Goal: Information Seeking & Learning: Learn about a topic

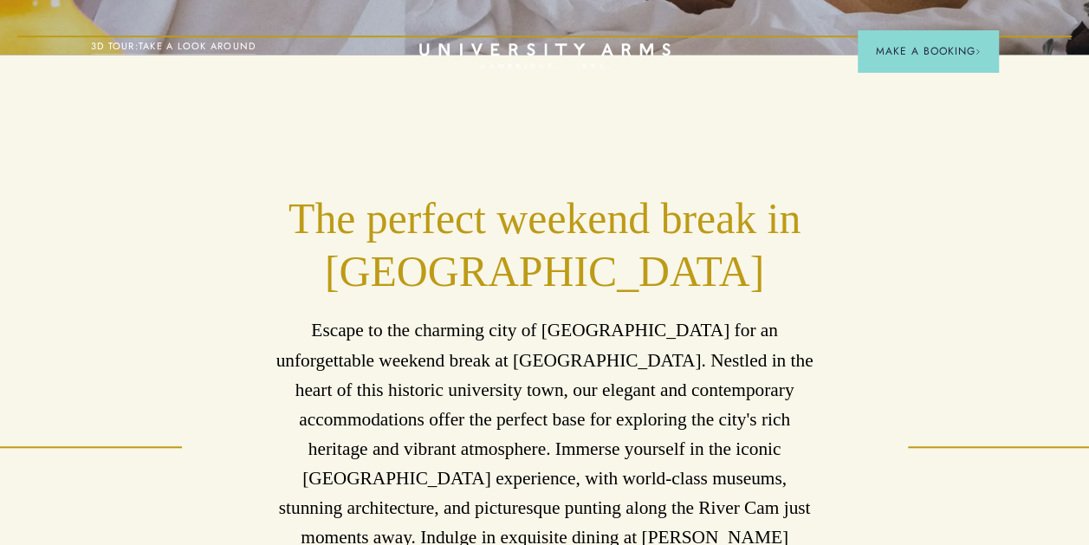
scroll to position [491, 0]
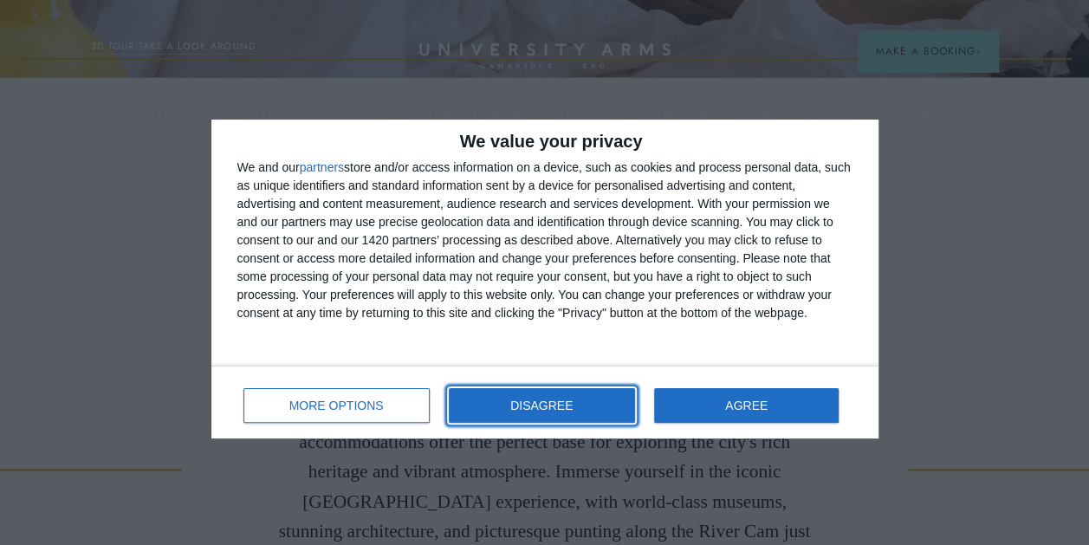
click at [548, 418] on button "DISAGREE" at bounding box center [542, 405] width 186 height 35
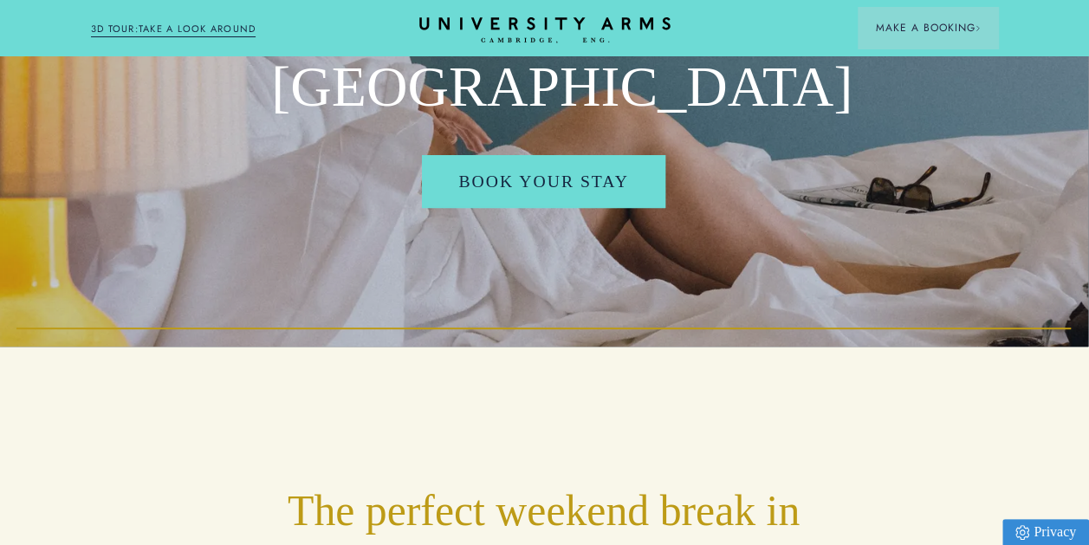
scroll to position [0, 13]
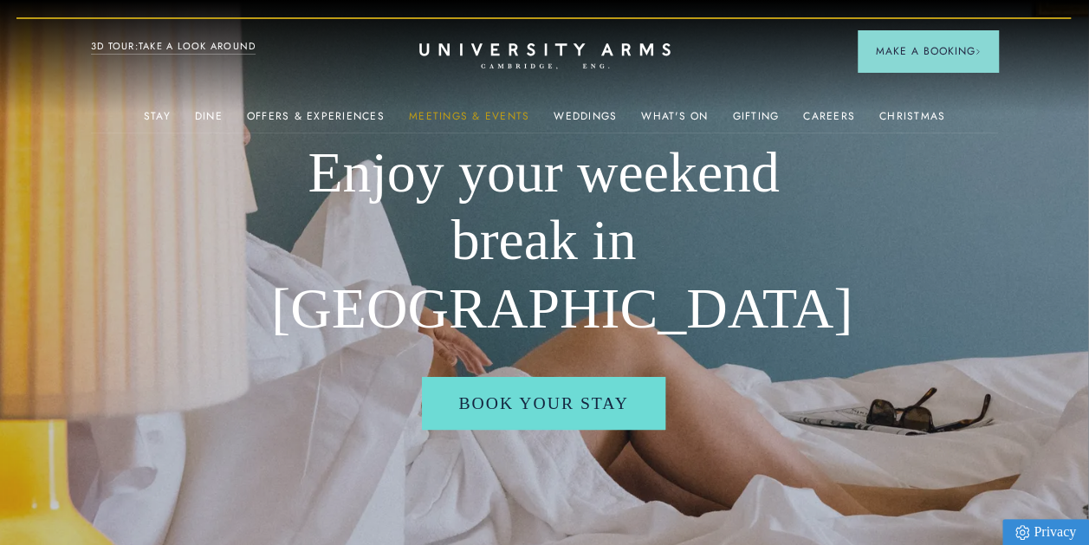
click at [475, 113] on link "Meetings & Events" at bounding box center [469, 121] width 120 height 23
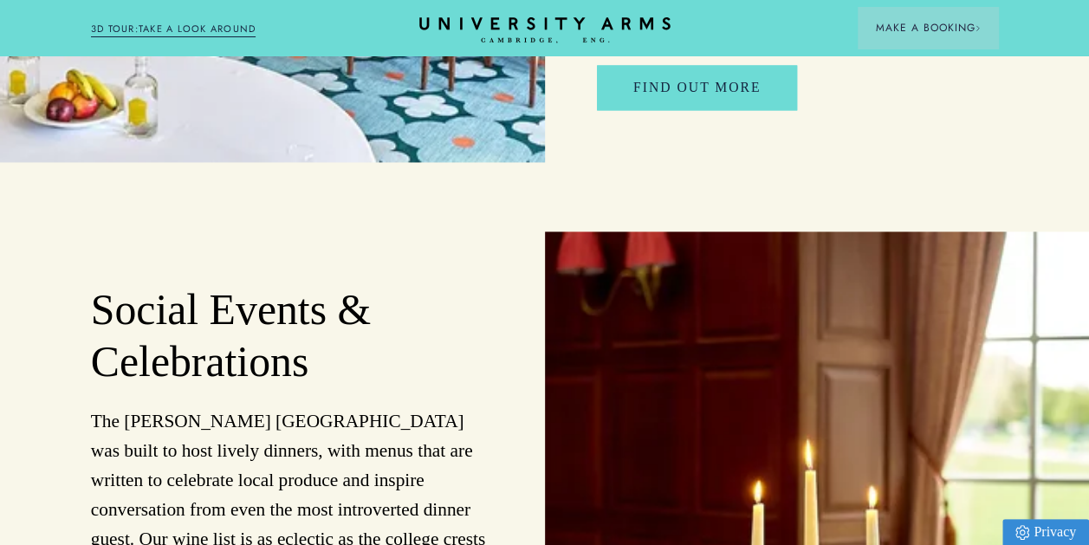
scroll to position [4685, 0]
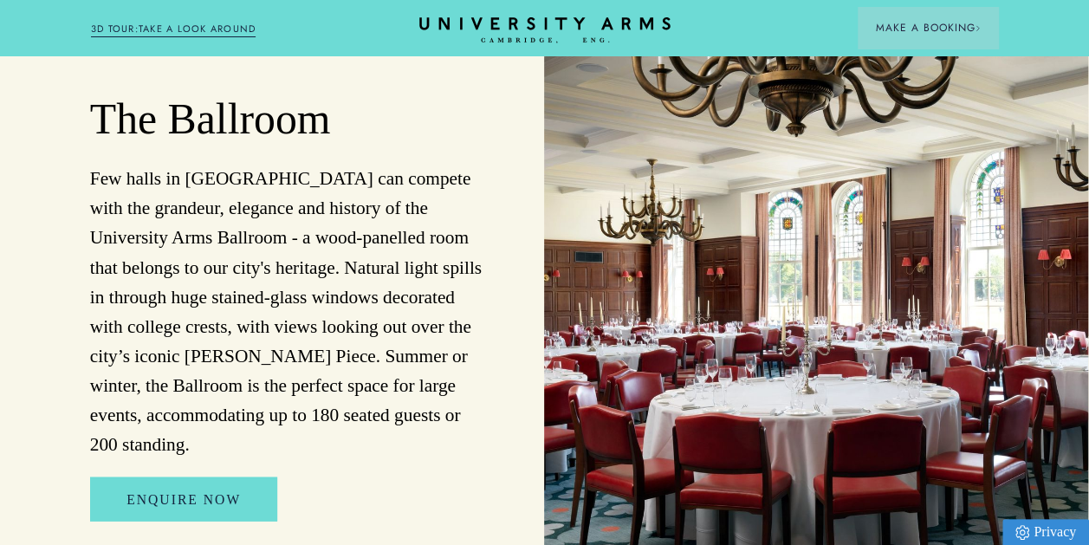
scroll to position [1769, 13]
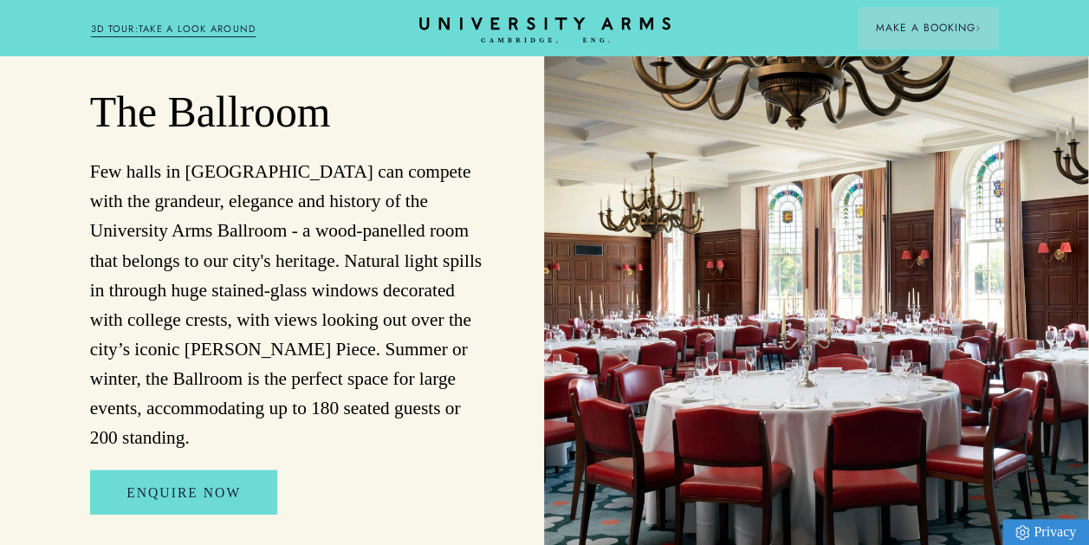
click at [156, 24] on link "3D TOUR:TAKE A LOOK AROUND" at bounding box center [174, 30] width 166 height 16
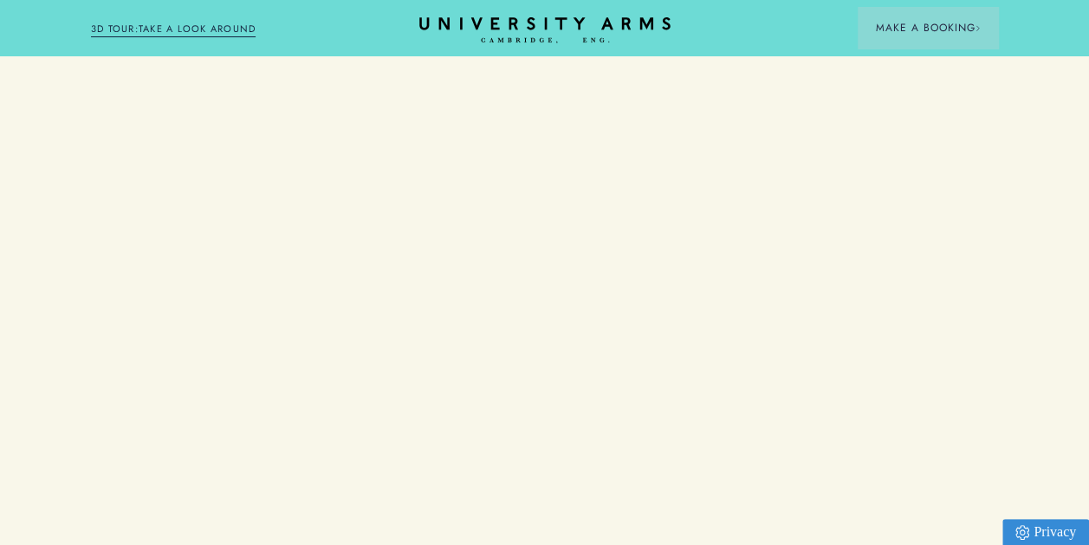
scroll to position [4685, 0]
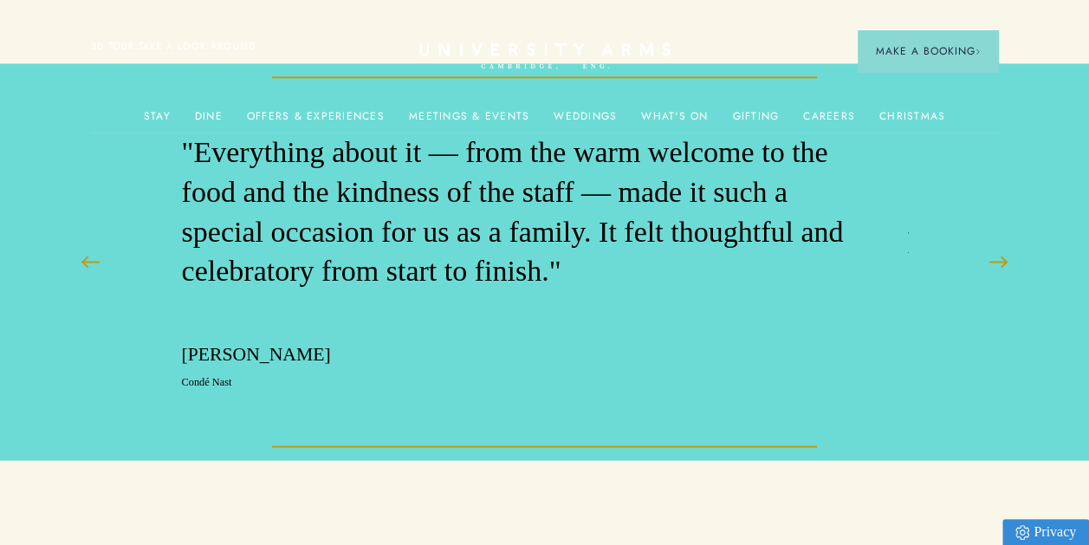
scroll to position [0, 13]
